Goal: Share content

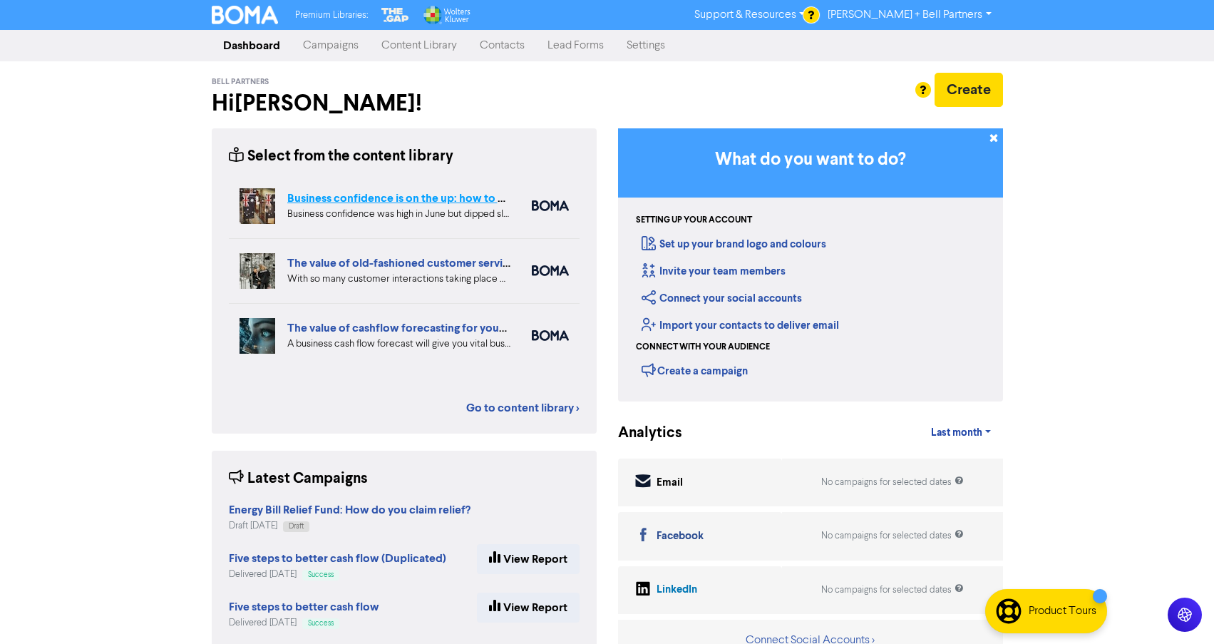
click at [373, 200] on link "Business confidence is on the up: how to overcome the big challenges" at bounding box center [465, 198] width 357 height 14
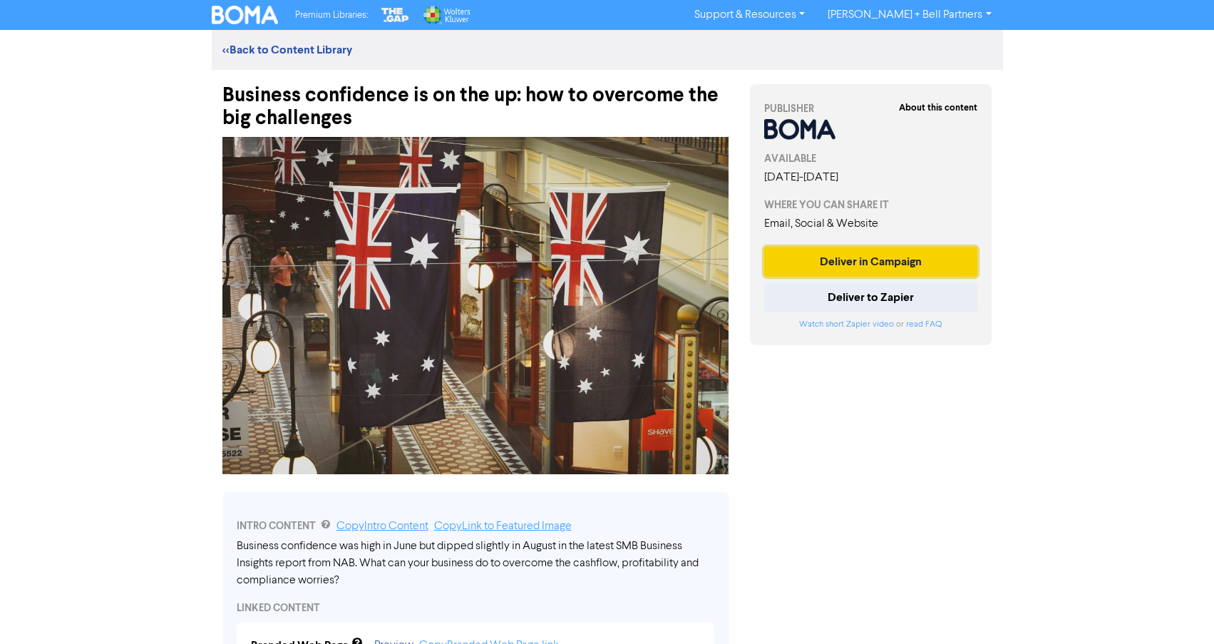
click at [852, 262] on button "Deliver in Campaign" at bounding box center [871, 262] width 214 height 30
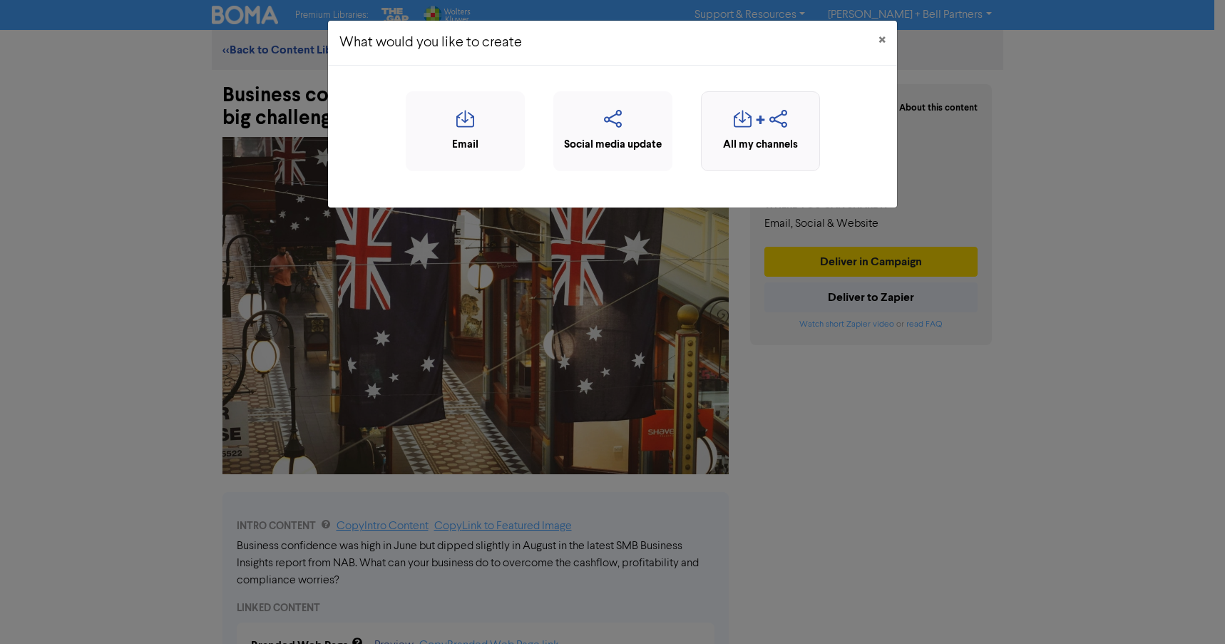
click at [780, 138] on div "All my channels" at bounding box center [760, 145] width 103 height 16
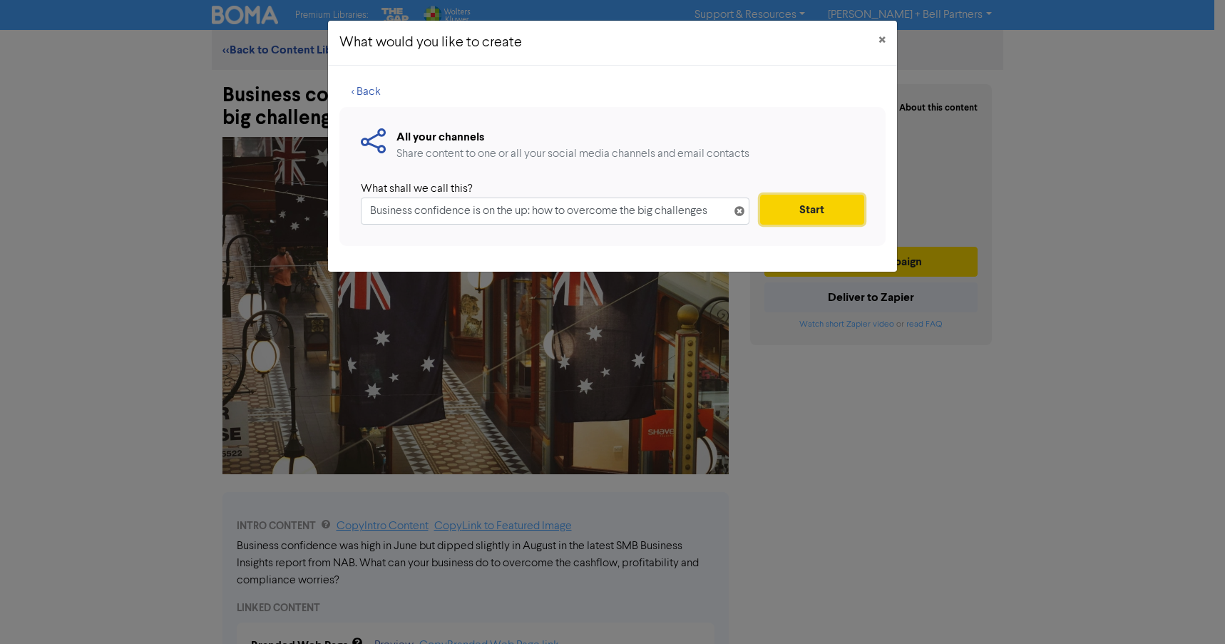
click at [798, 208] on button "Start" at bounding box center [812, 210] width 104 height 30
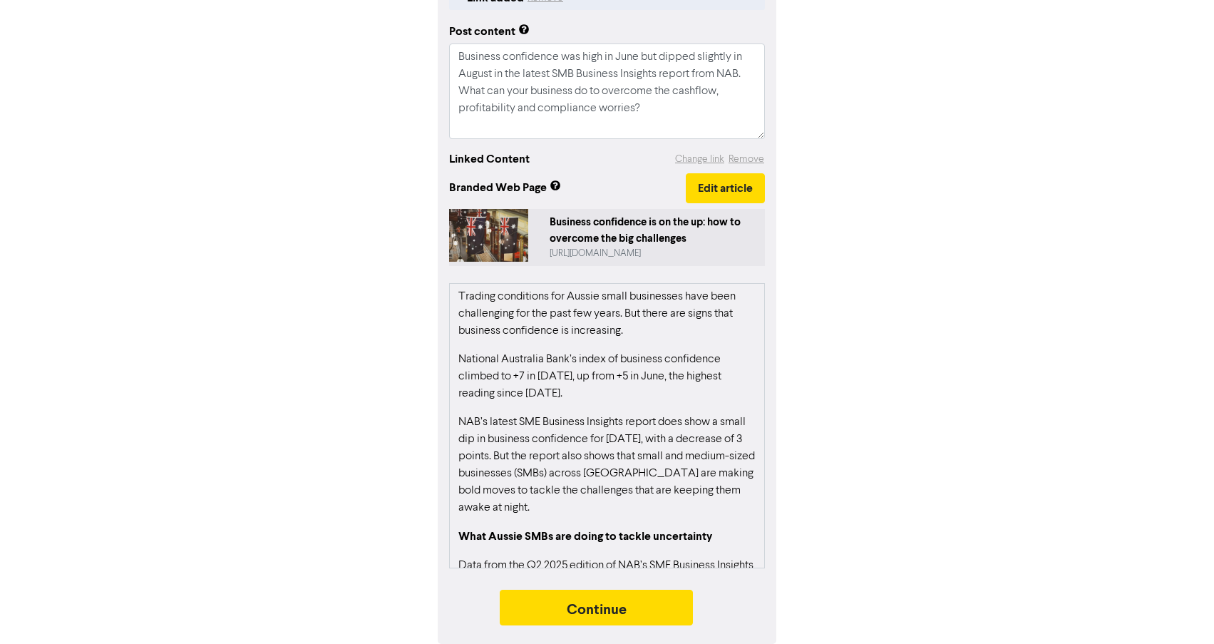
scroll to position [63, 0]
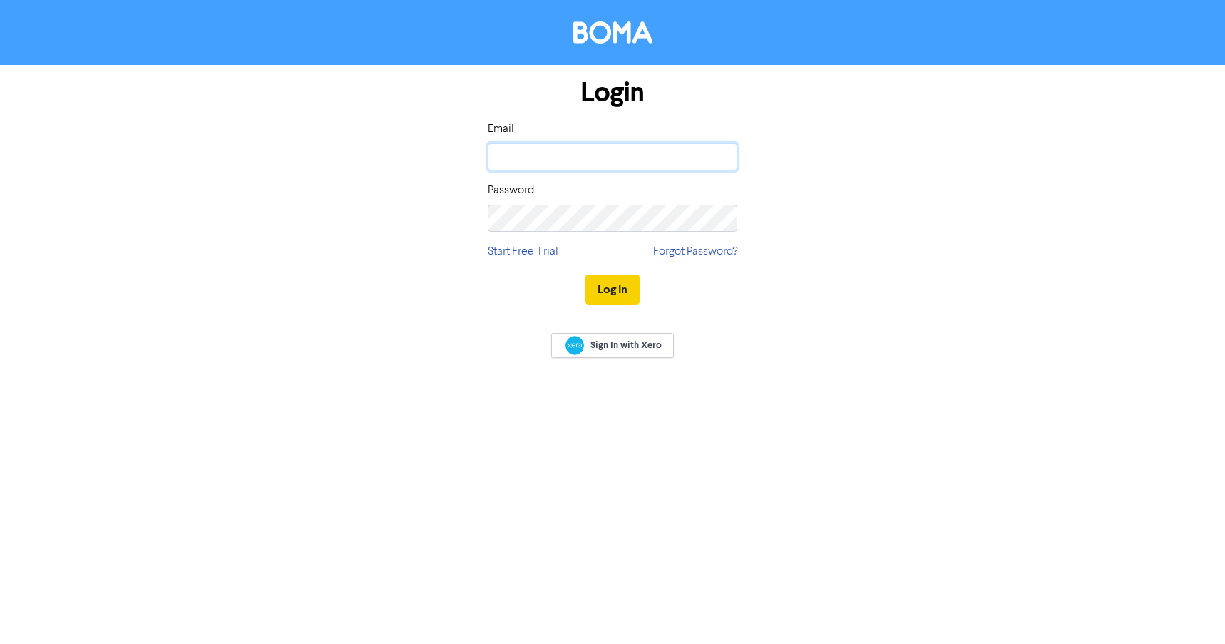
type input "[EMAIL_ADDRESS][DOMAIN_NAME]"
click at [611, 292] on button "Log In" at bounding box center [612, 290] width 54 height 30
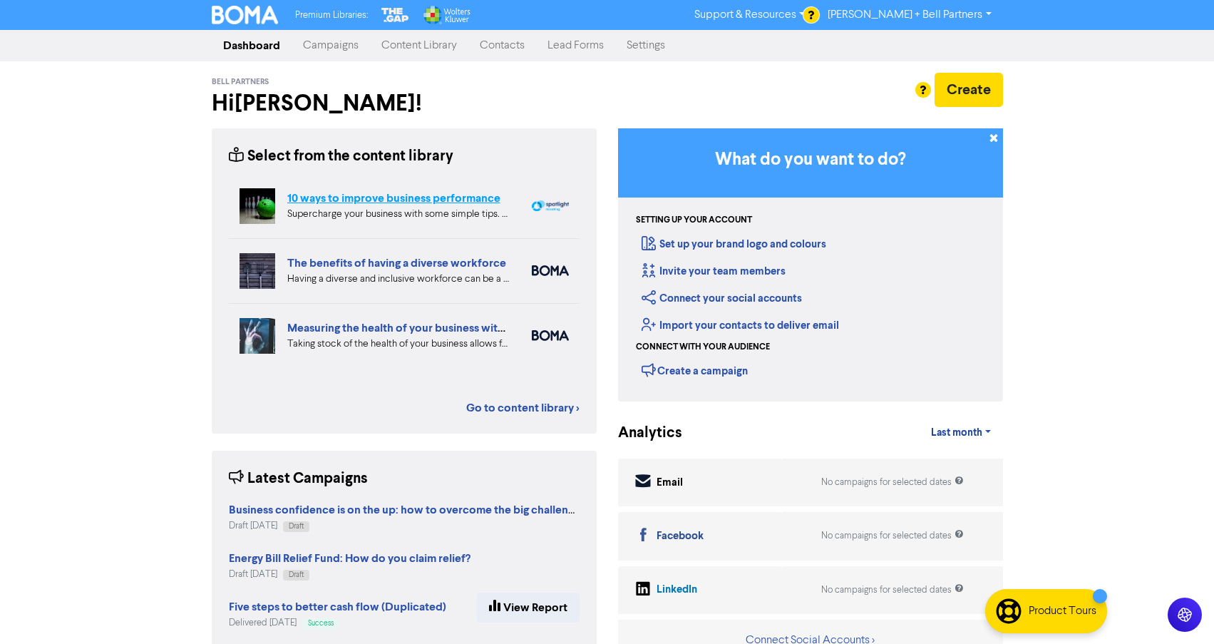
click at [399, 196] on link "10 ways to improve business performance" at bounding box center [393, 198] width 213 height 14
click at [363, 334] on link "Measuring the health of your business with ratio measures" at bounding box center [434, 328] width 294 height 14
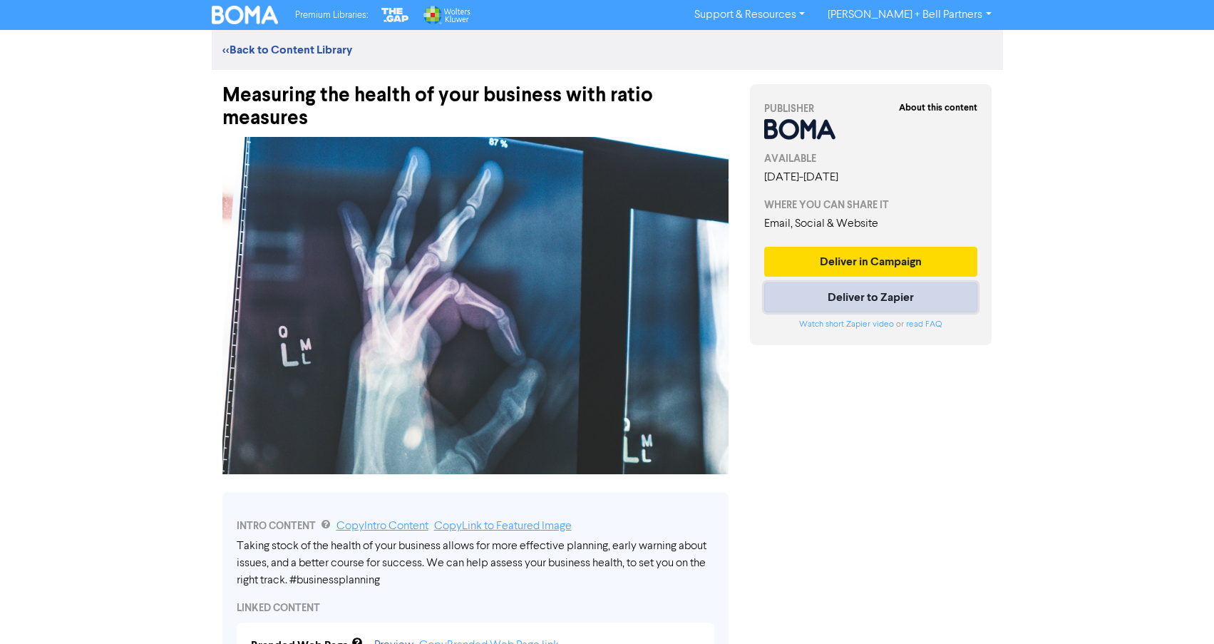
click at [891, 309] on button "Deliver to Zapier" at bounding box center [871, 297] width 214 height 30
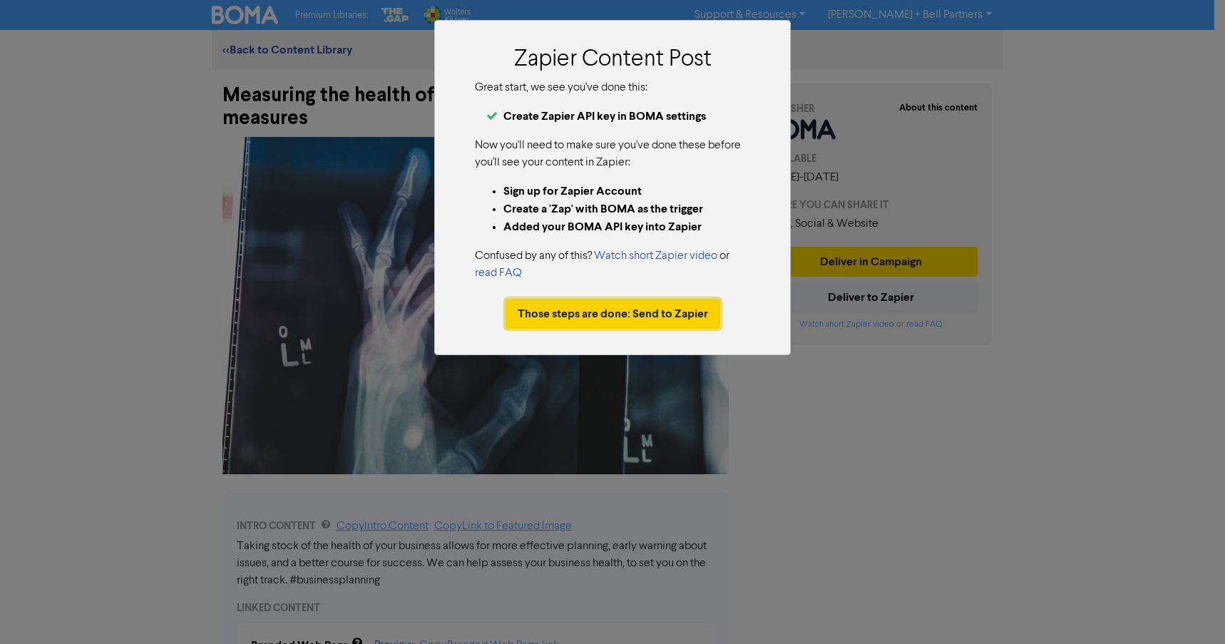
click at [588, 311] on button "Those steps are done: Send to Zapier" at bounding box center [613, 314] width 215 height 30
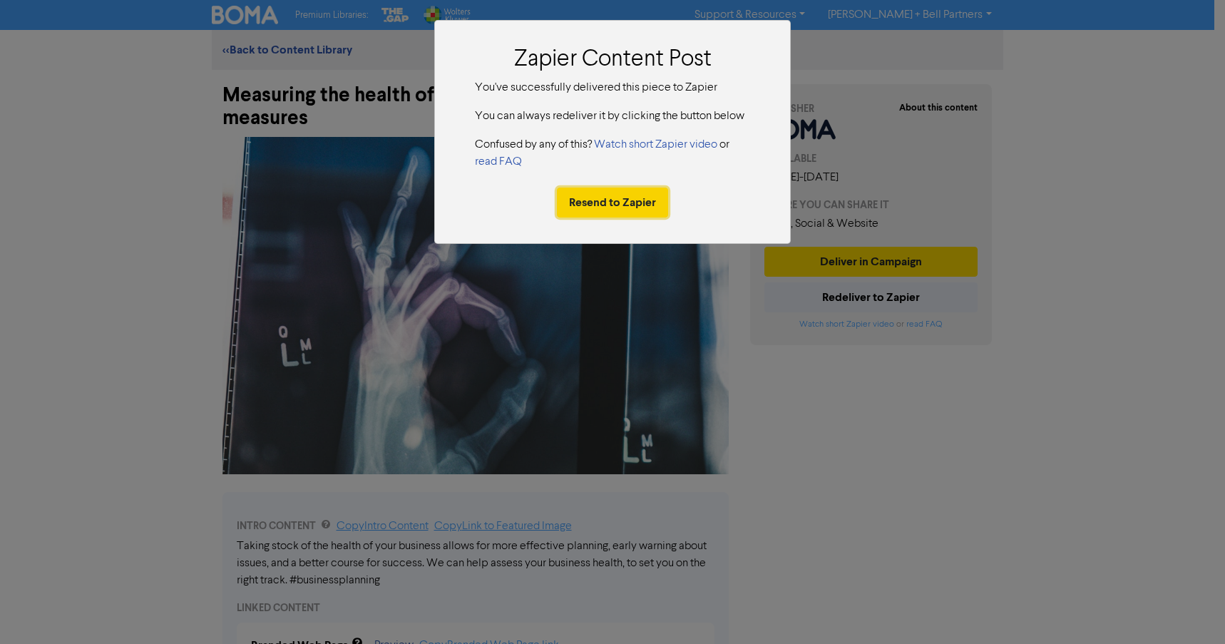
click at [604, 201] on button "Resend to Zapier" at bounding box center [612, 203] width 111 height 30
click at [591, 203] on button "Resend to Zapier" at bounding box center [612, 203] width 111 height 30
click at [608, 203] on button "Resend to Zapier" at bounding box center [612, 203] width 111 height 30
